Goal: Check status: Check status

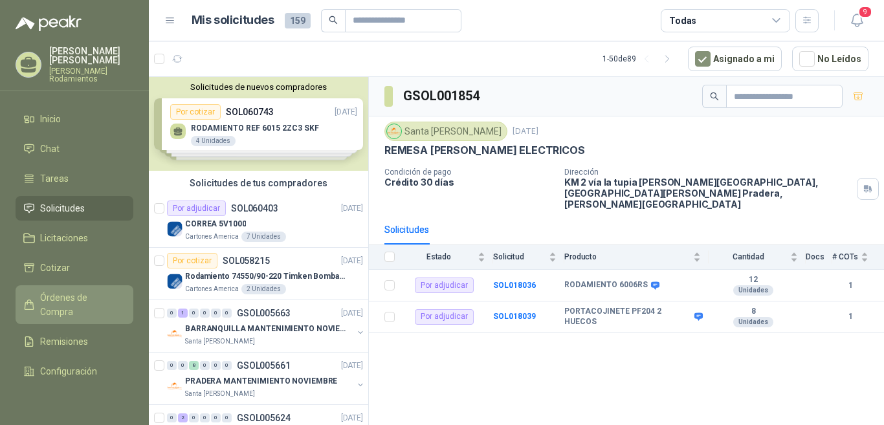
click at [71, 290] on span "Órdenes de Compra" at bounding box center [80, 304] width 81 height 28
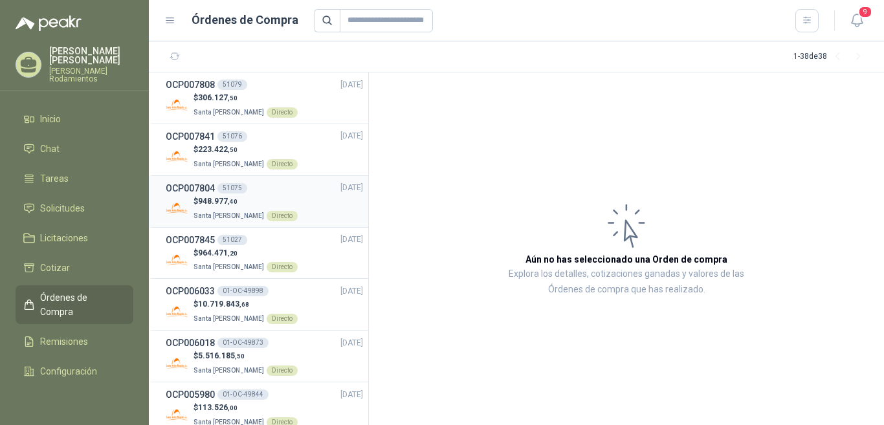
click at [208, 186] on h3 "OCP007804" at bounding box center [190, 188] width 49 height 14
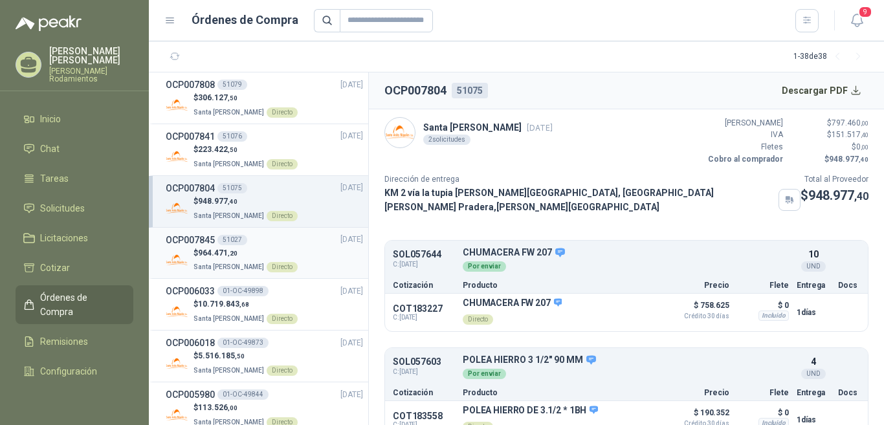
click at [210, 246] on h3 "OCP007845" at bounding box center [190, 240] width 49 height 14
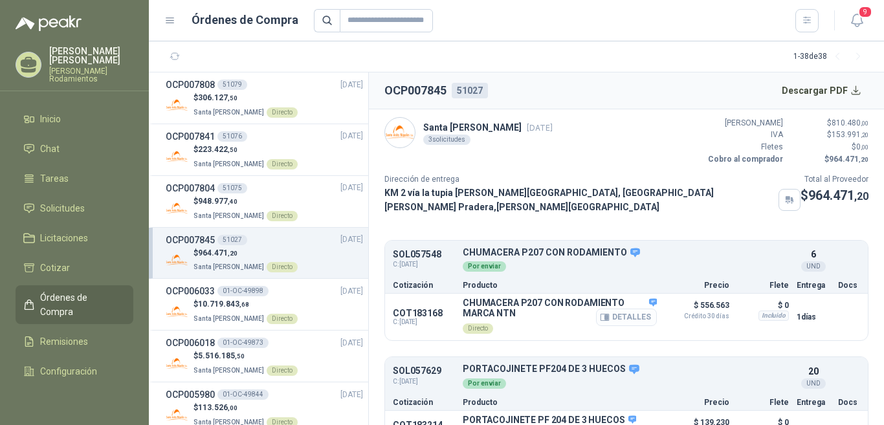
click at [615, 312] on button "Detalles" at bounding box center [626, 317] width 61 height 17
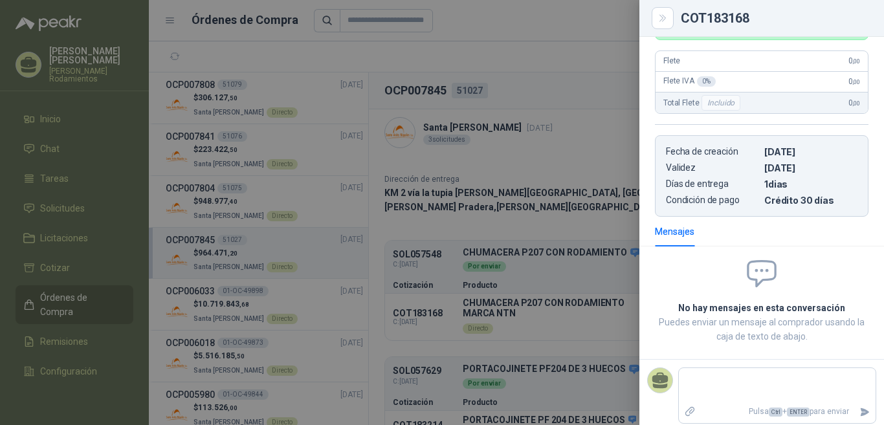
scroll to position [89, 0]
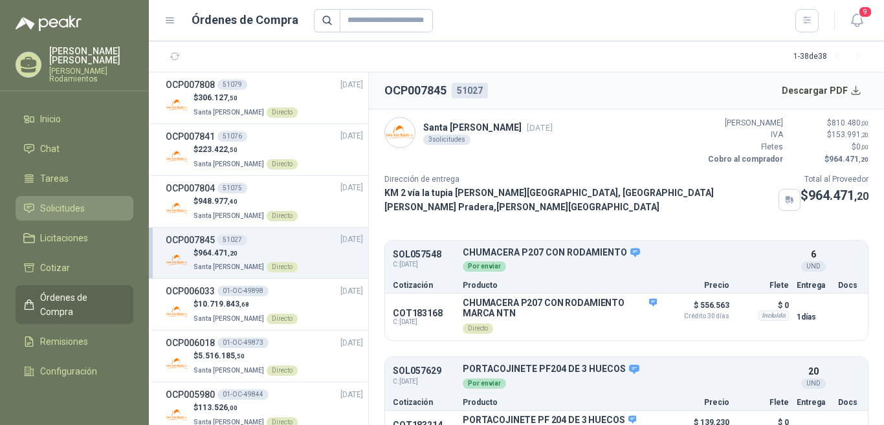
click at [75, 202] on span "Solicitudes" at bounding box center [62, 208] width 45 height 14
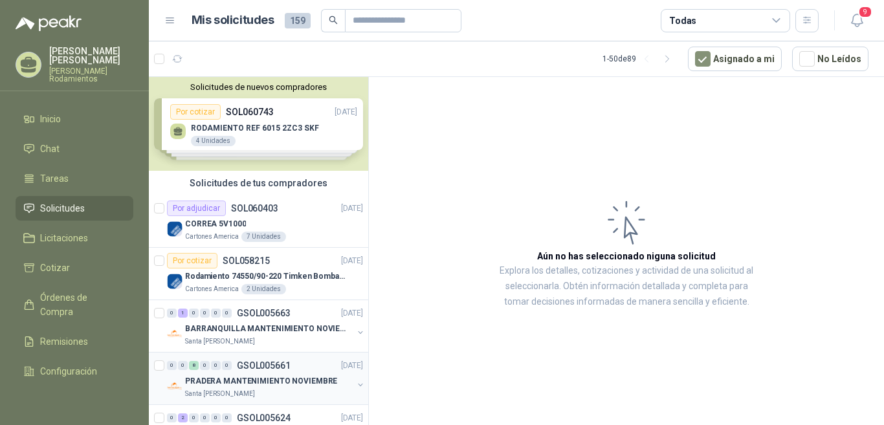
scroll to position [65, 0]
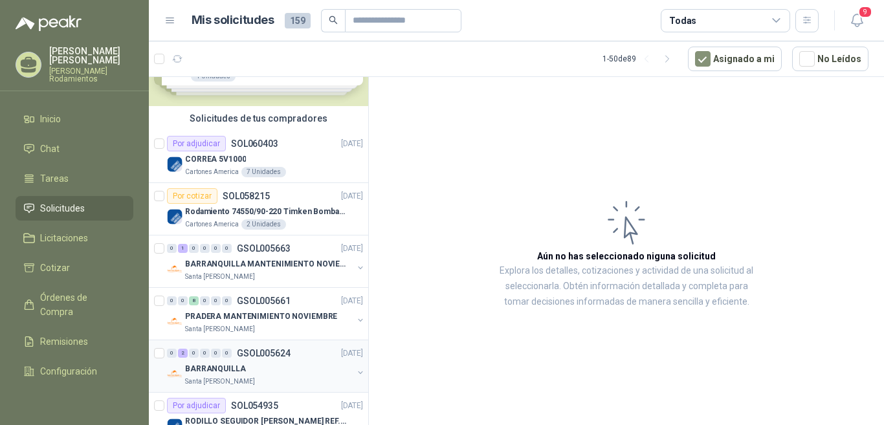
click at [264, 353] on p "GSOL005624" at bounding box center [264, 353] width 54 height 9
